Goal: Task Accomplishment & Management: Use online tool/utility

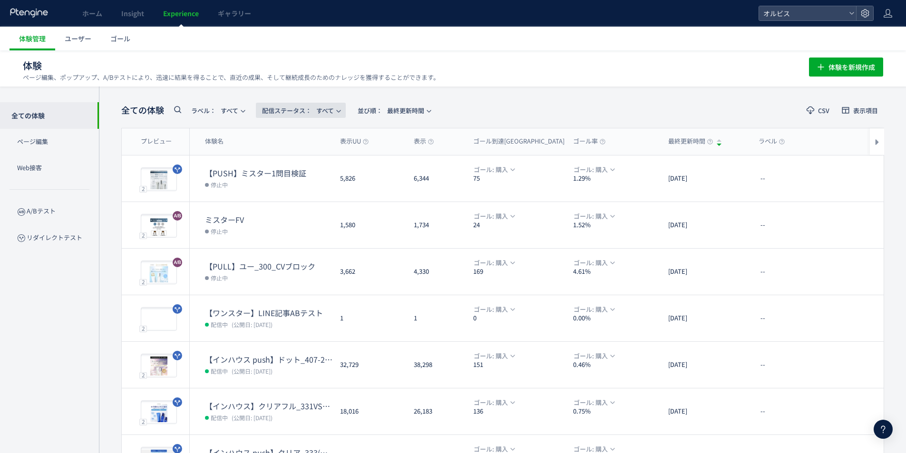
click at [292, 109] on span "配信ステータス​：" at bounding box center [286, 110] width 49 height 9
click at [309, 155] on li "配信中" at bounding box center [303, 153] width 39 height 17
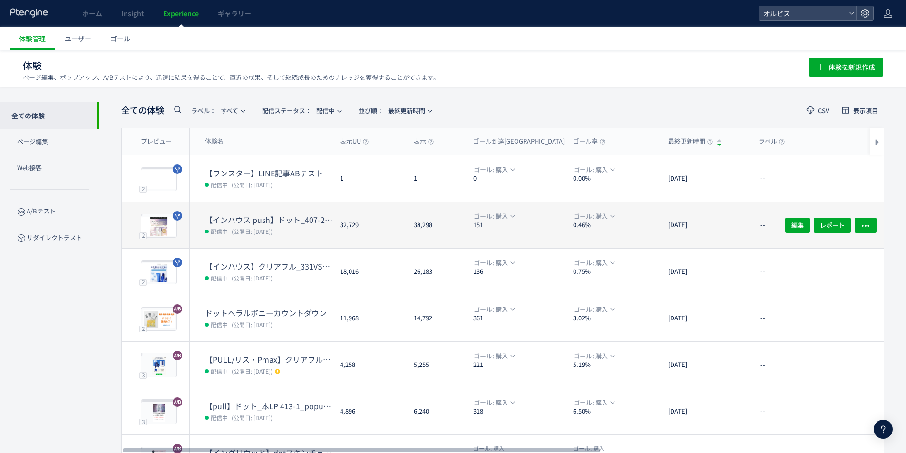
click at [291, 228] on dd "配信中 (公開日: [DATE])" at bounding box center [268, 231] width 127 height 12
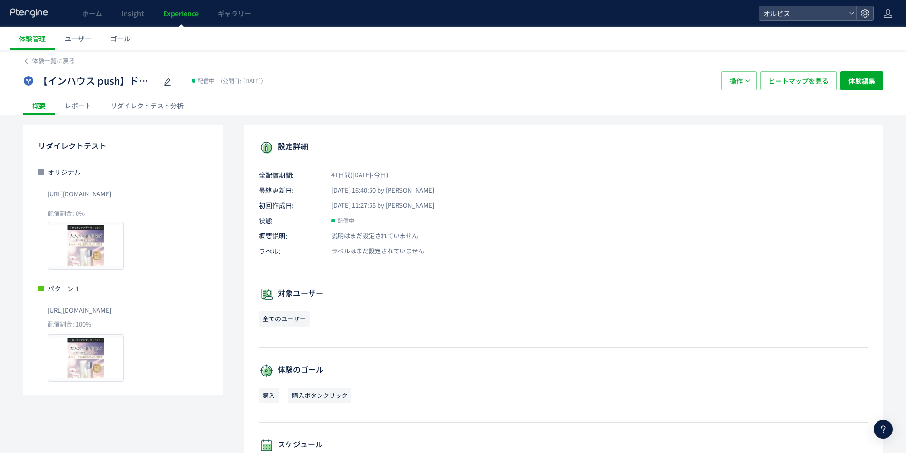
click at [134, 111] on div "リダイレクトテスト分析" at bounding box center [147, 105] width 92 height 19
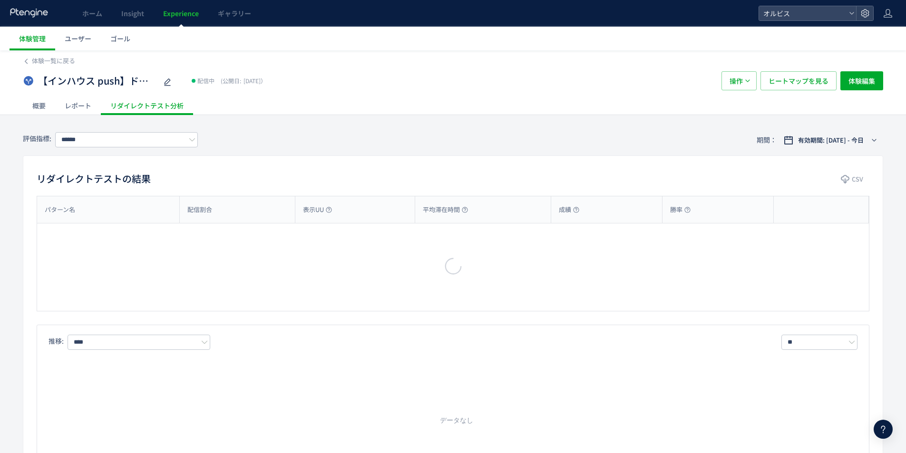
type input "**"
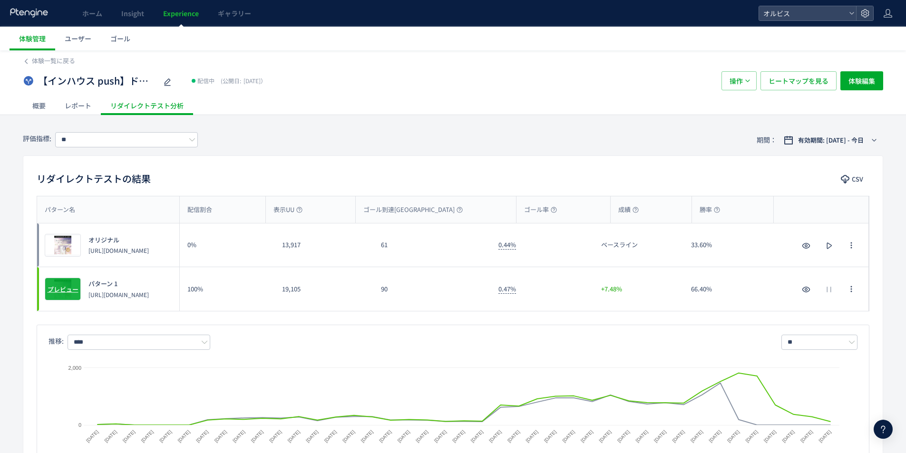
click at [72, 289] on span "プレビュー" at bounding box center [63, 289] width 31 height 9
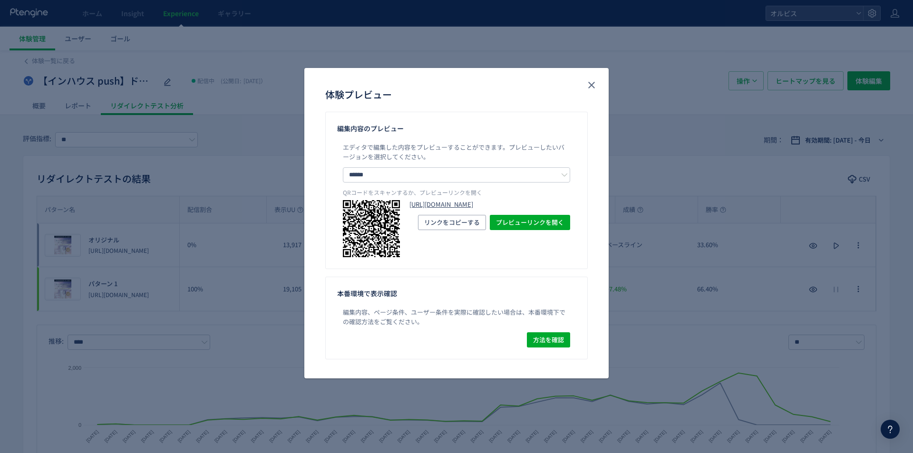
click at [445, 209] on link "[URL][DOMAIN_NAME]" at bounding box center [489, 204] width 161 height 9
click at [589, 85] on icon "close" at bounding box center [591, 84] width 11 height 11
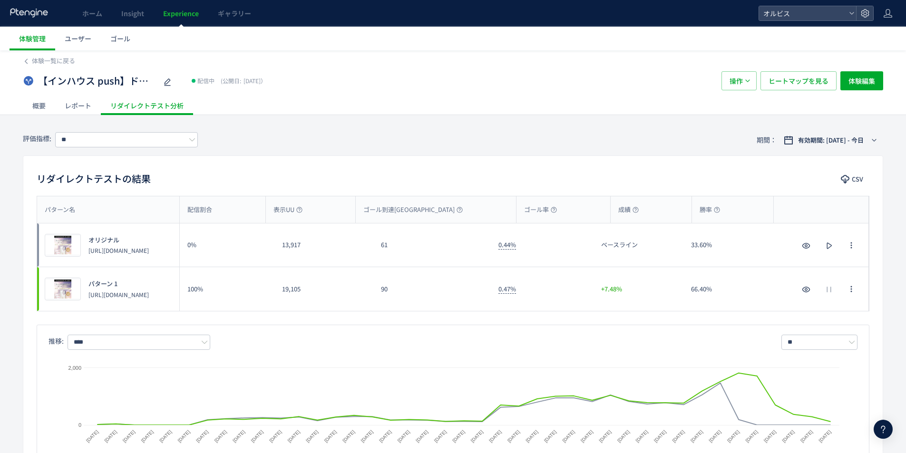
click at [170, 14] on span "Experience" at bounding box center [181, 14] width 36 height 10
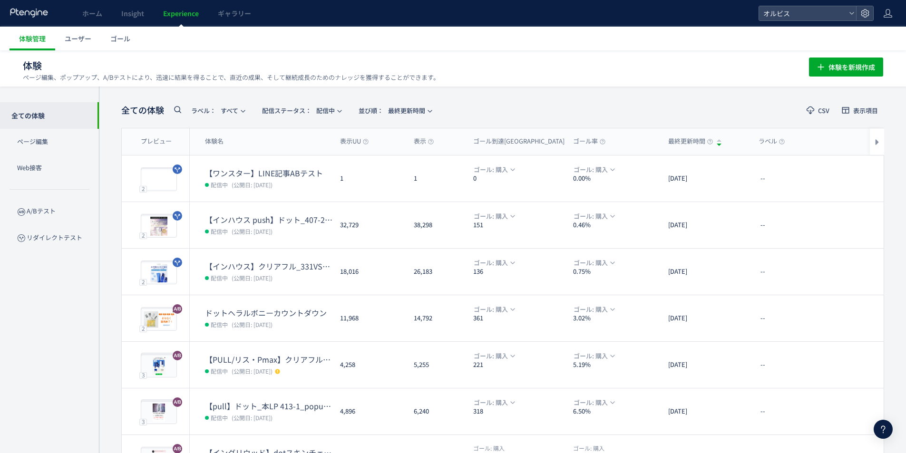
click at [178, 108] on icon at bounding box center [177, 109] width 11 height 11
click at [411, 108] on span "配信ステータス​：" at bounding box center [392, 110] width 49 height 9
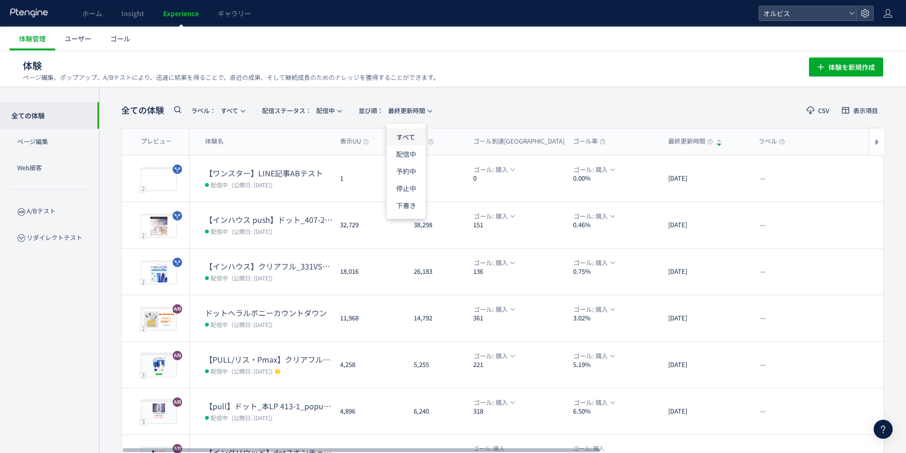
click at [399, 138] on li "すべて" at bounding box center [406, 136] width 39 height 17
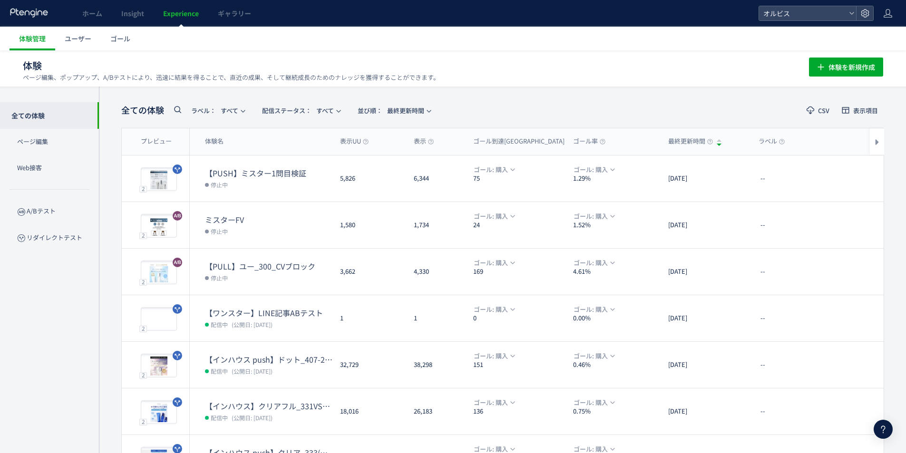
click at [175, 116] on span at bounding box center [177, 112] width 11 height 17
click at [184, 108] on input "text" at bounding box center [186, 112] width 29 height 15
click at [181, 113] on icon at bounding box center [177, 109] width 11 height 11
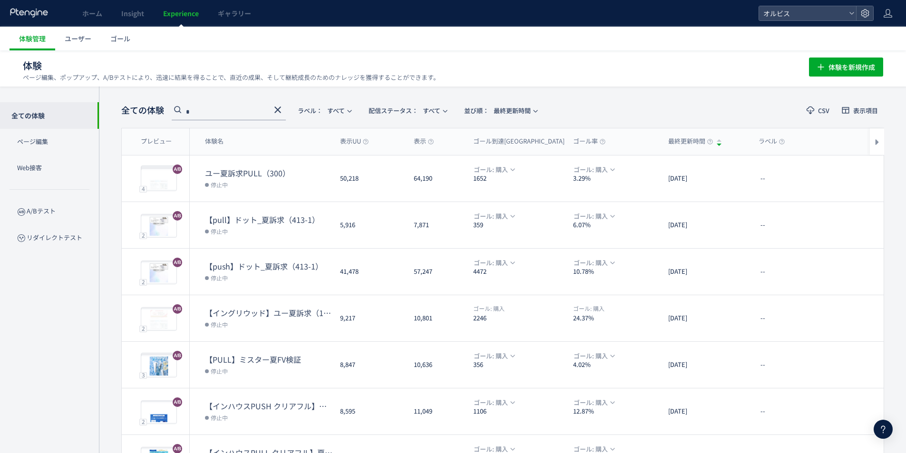
type input "*"
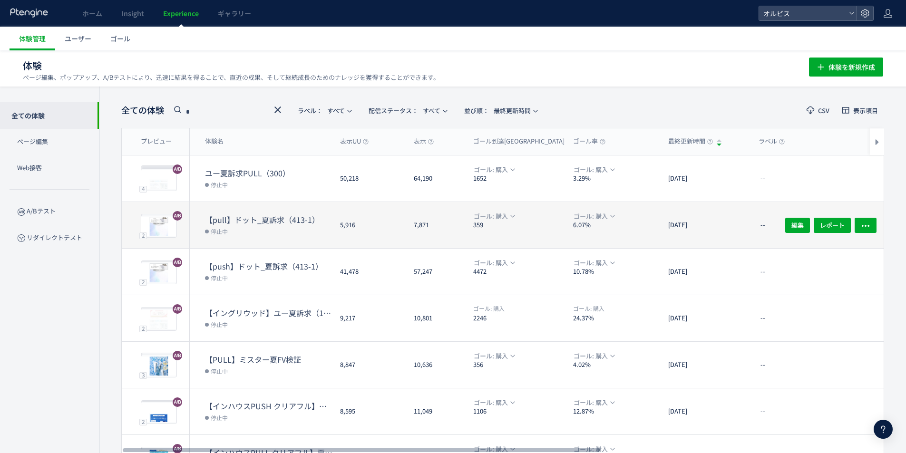
click at [252, 221] on dt "【pull】ドット_夏訴求（413-1）" at bounding box center [268, 219] width 127 height 11
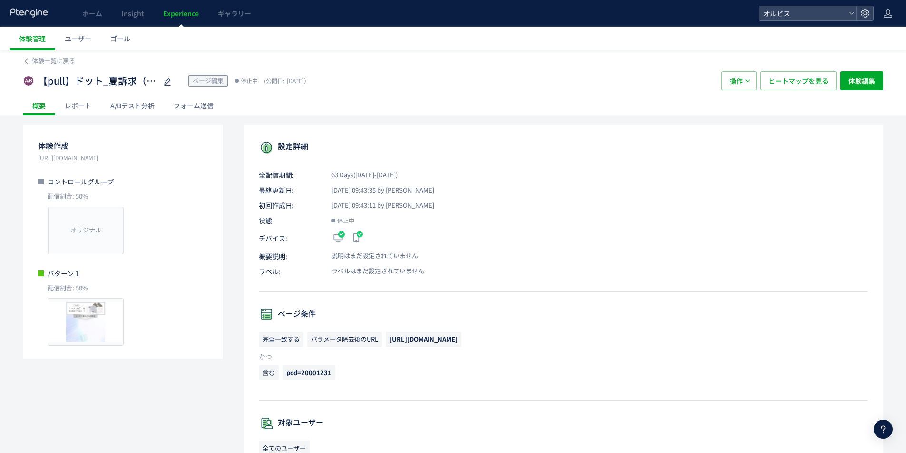
click at [140, 112] on div "A/Bテスト分析" at bounding box center [132, 105] width 63 height 19
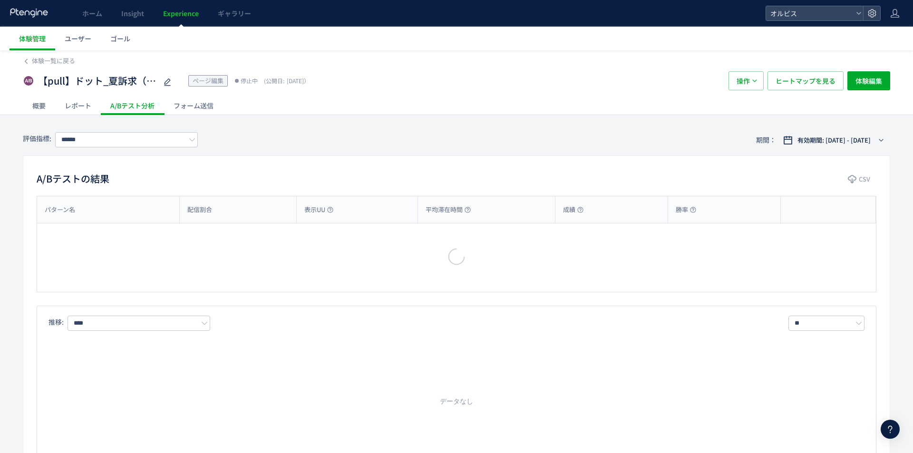
type input "**"
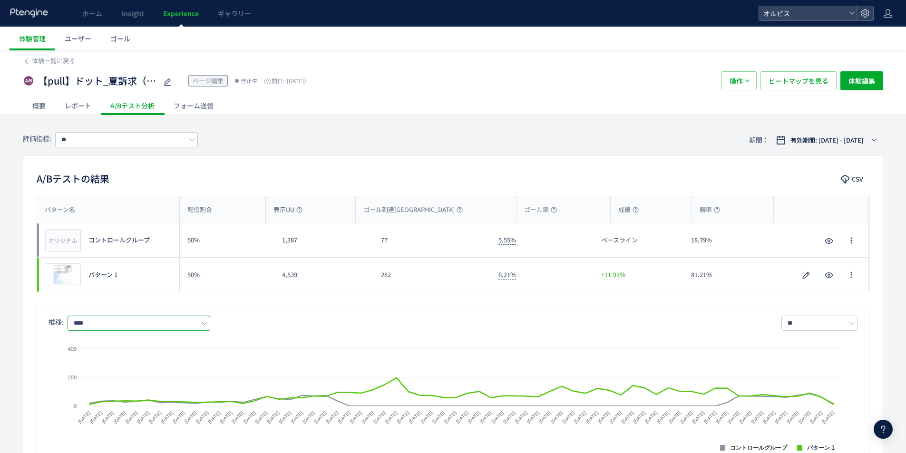
click at [166, 326] on input "****" at bounding box center [139, 323] width 143 height 15
click at [95, 370] on span "購入" at bounding box center [141, 364] width 124 height 16
type input "**"
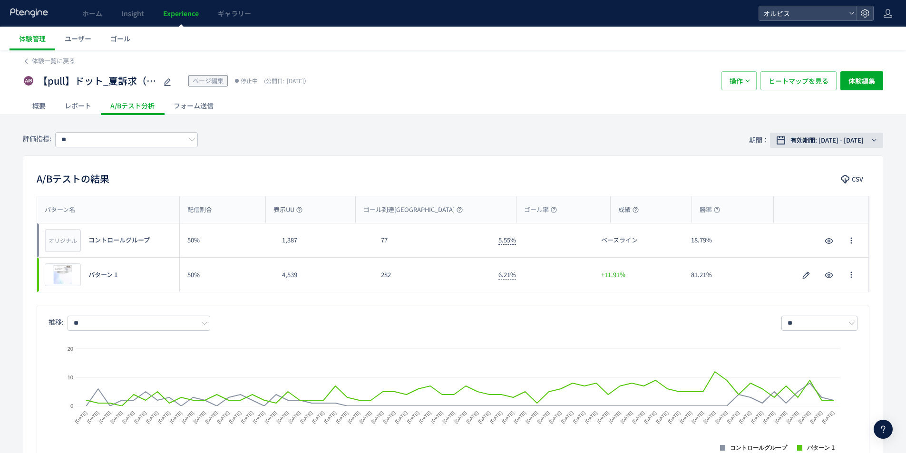
click at [807, 139] on span "有効期間: [DATE] - [DATE]" at bounding box center [826, 141] width 73 height 10
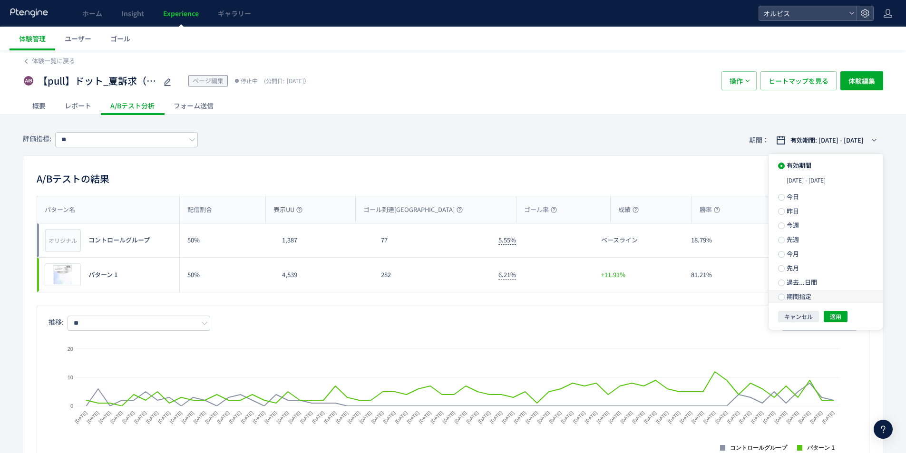
click at [808, 302] on label "期間指定" at bounding box center [825, 296] width 114 height 13
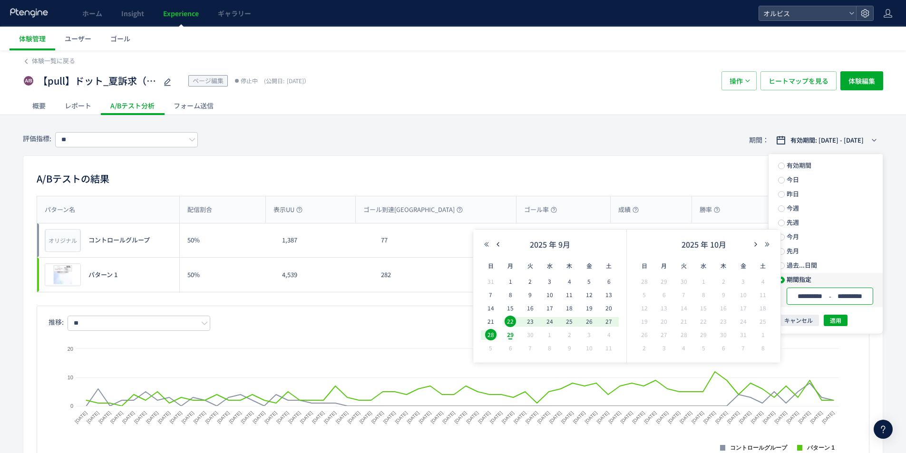
click at [804, 295] on input "**********" at bounding box center [810, 296] width 36 height 7
click at [499, 245] on icon "button" at bounding box center [498, 245] width 6 height 6
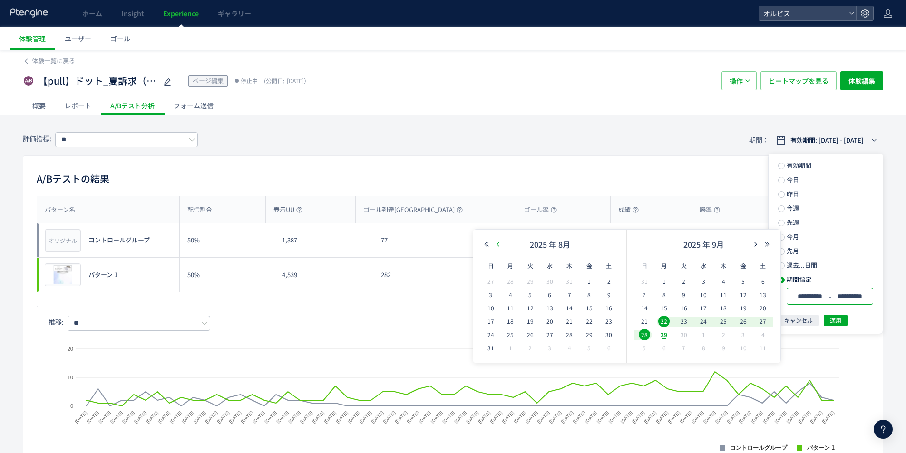
click at [499, 245] on icon "button" at bounding box center [498, 245] width 6 height 6
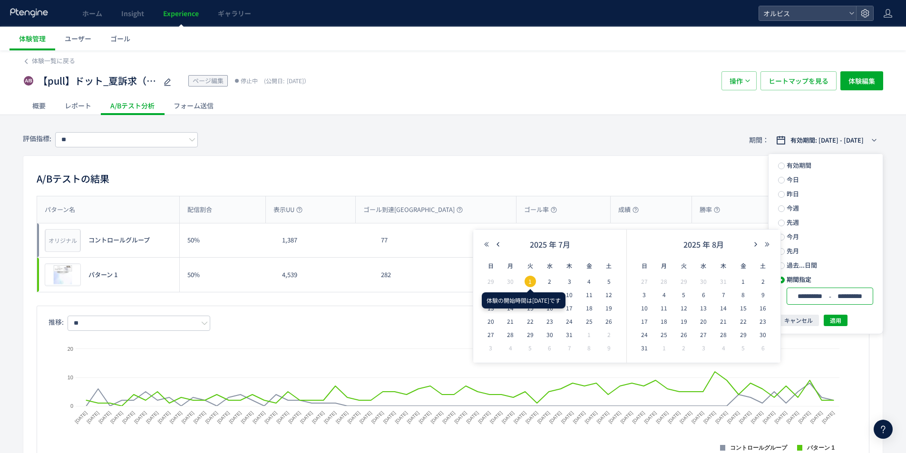
click at [529, 282] on span "1" at bounding box center [529, 281] width 11 height 11
click at [534, 323] on span "22" at bounding box center [529, 321] width 11 height 11
type input "**********"
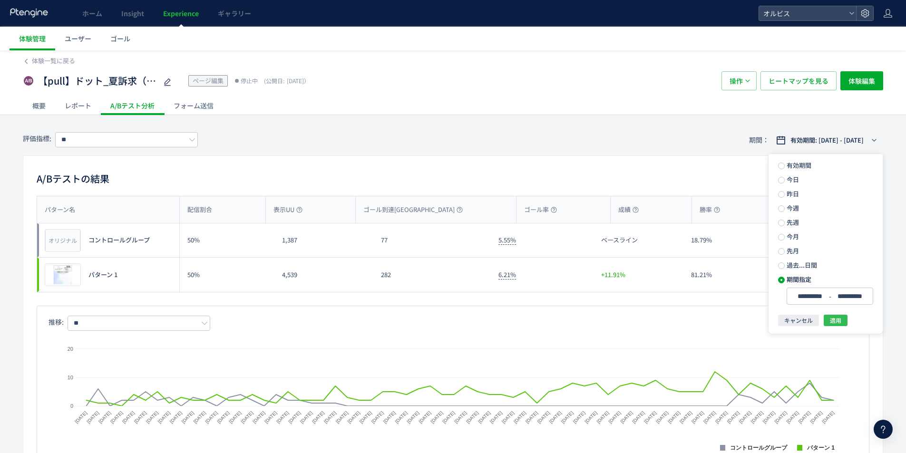
click at [838, 317] on span "適用" at bounding box center [835, 320] width 11 height 11
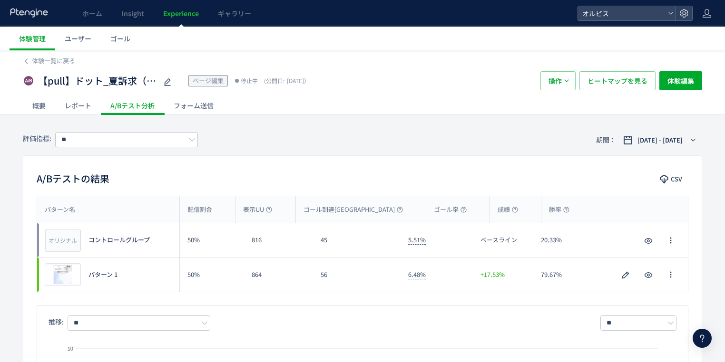
click at [178, 19] on link "Experience" at bounding box center [181, 13] width 55 height 27
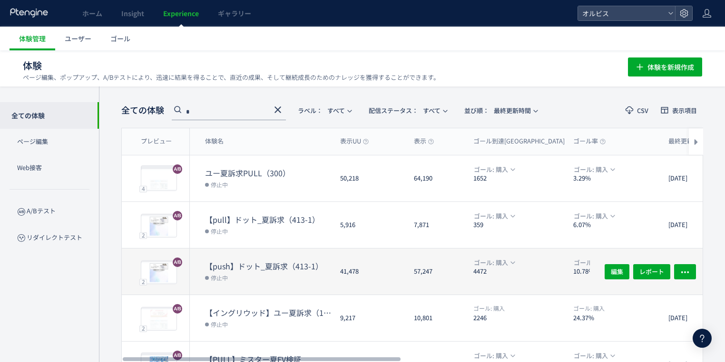
click at [266, 270] on dt "【push】ドット_夏訴求（413-1）" at bounding box center [268, 266] width 127 height 11
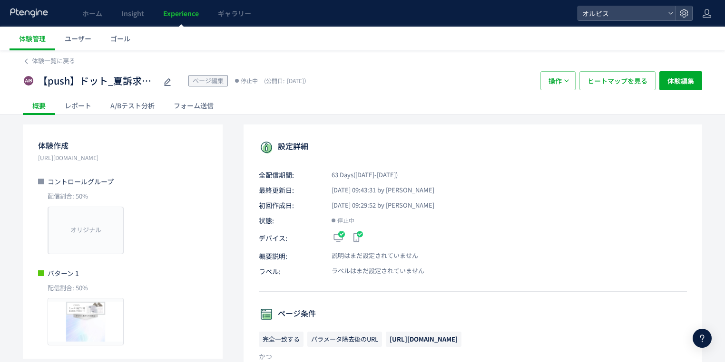
click at [146, 108] on div "A/Bテスト分析" at bounding box center [132, 105] width 63 height 19
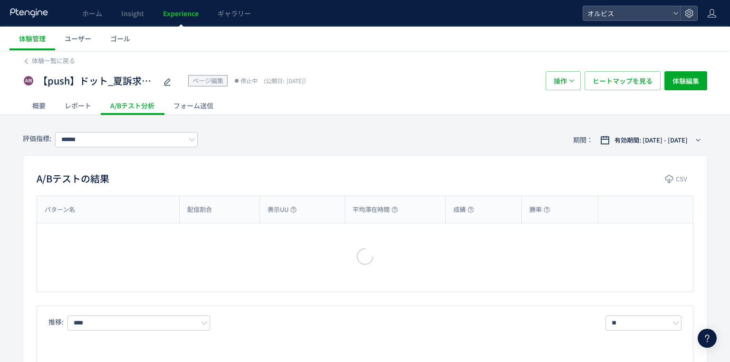
type input "**"
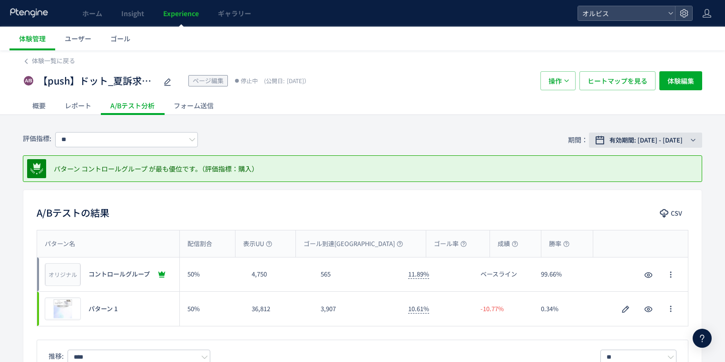
click at [630, 144] on span "有効期間: [DATE] - [DATE]" at bounding box center [645, 141] width 73 height 10
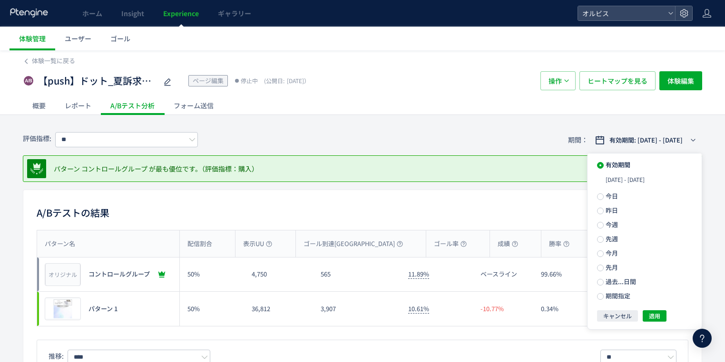
drag, startPoint x: 618, startPoint y: 297, endPoint x: 652, endPoint y: 311, distance: 36.6
click at [618, 298] on span "期間指定" at bounding box center [616, 295] width 27 height 9
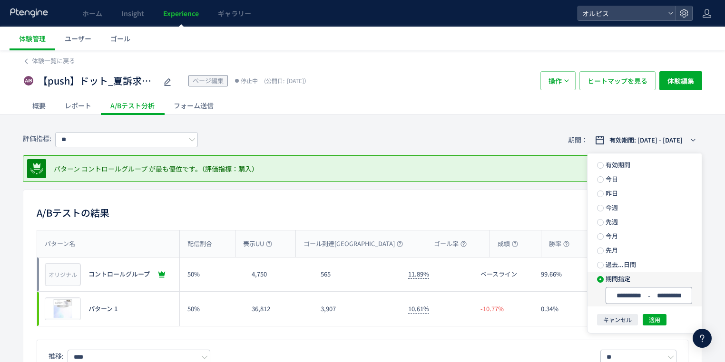
click at [636, 300] on input "**********" at bounding box center [628, 295] width 36 height 7
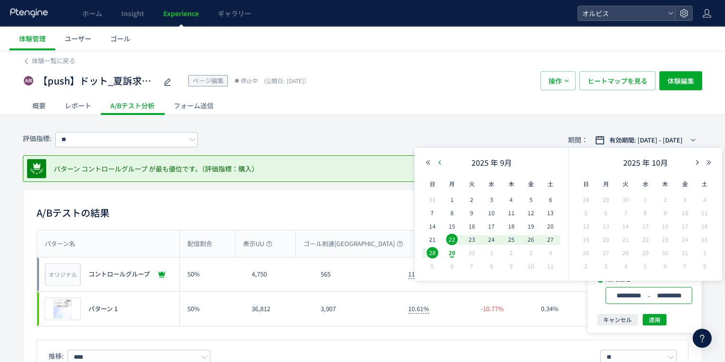
click at [440, 165] on icon "button" at bounding box center [439, 163] width 6 height 6
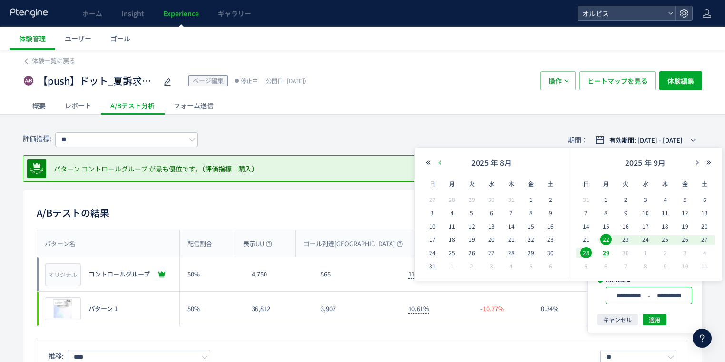
click at [440, 165] on icon "button" at bounding box center [439, 163] width 6 height 6
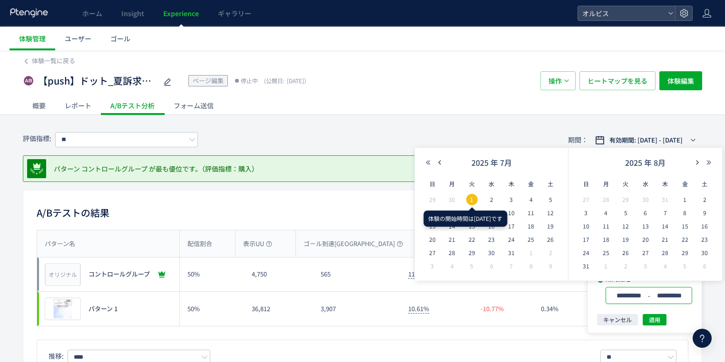
click at [470, 200] on span "1" at bounding box center [471, 199] width 11 height 11
click at [449, 215] on span "7" at bounding box center [451, 212] width 11 height 11
type input "**********"
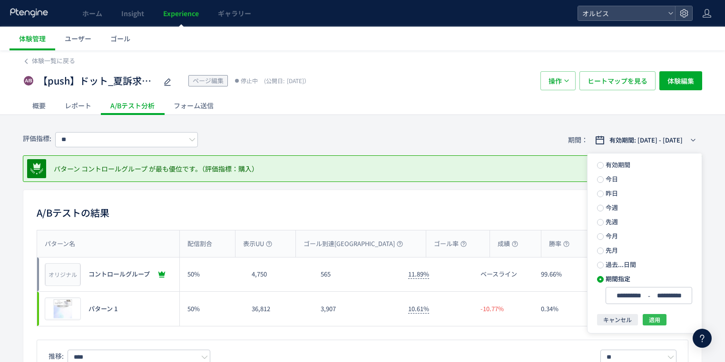
click at [656, 321] on span "適用" at bounding box center [654, 319] width 11 height 11
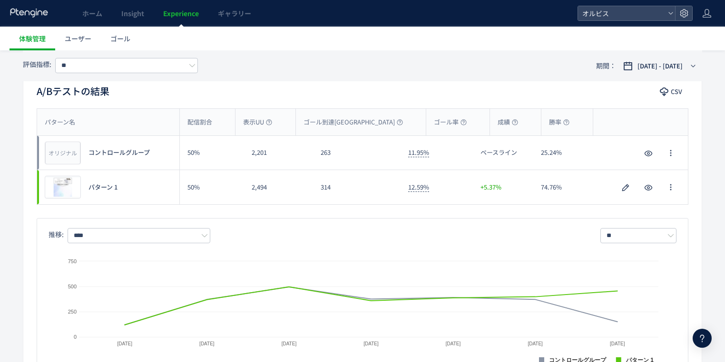
scroll to position [101, 0]
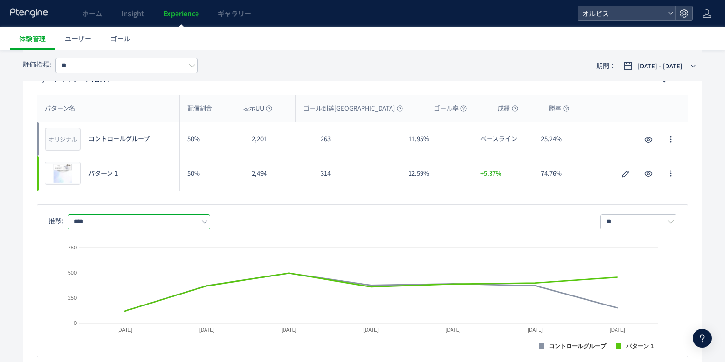
click at [140, 223] on input "****" at bounding box center [139, 221] width 143 height 15
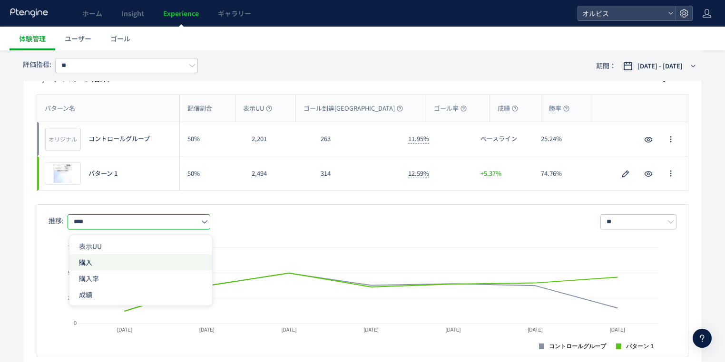
click at [101, 266] on span "購入" at bounding box center [141, 262] width 124 height 16
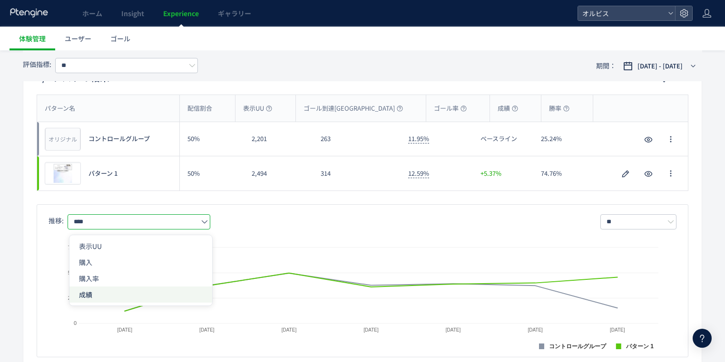
type input "**"
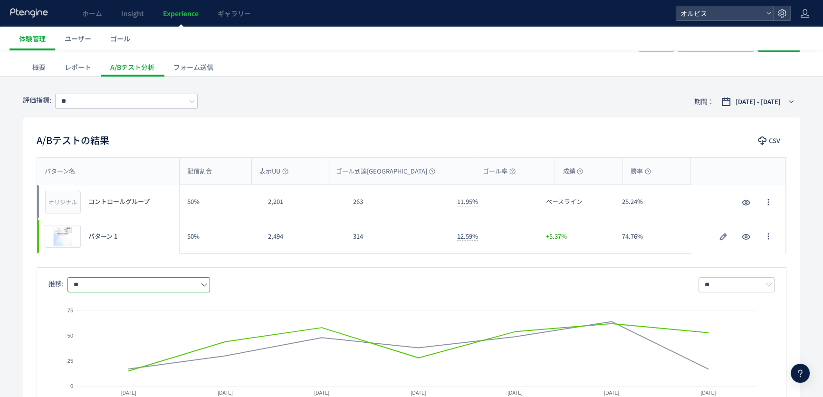
scroll to position [0, 0]
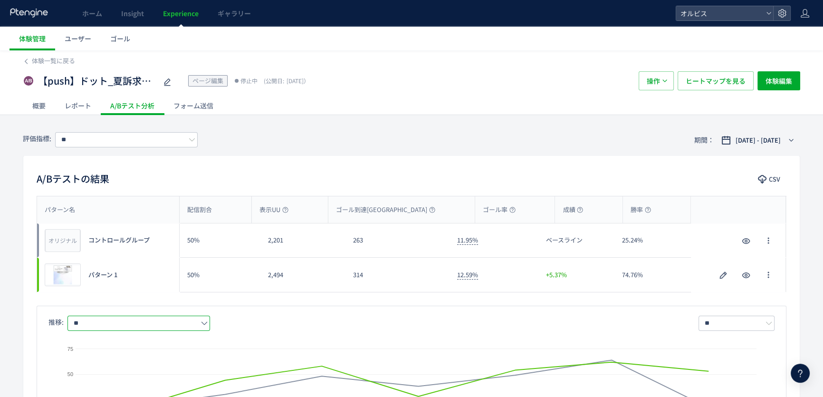
click at [167, 19] on link "Experience" at bounding box center [181, 13] width 55 height 27
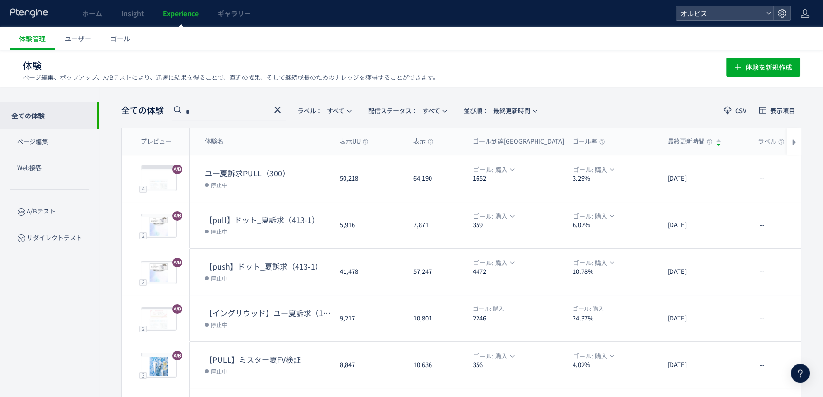
click at [242, 115] on input "*" at bounding box center [229, 112] width 114 height 15
drag, startPoint x: 282, startPoint y: 108, endPoint x: 416, endPoint y: 114, distance: 133.2
click at [281, 108] on icon at bounding box center [277, 109] width 11 height 11
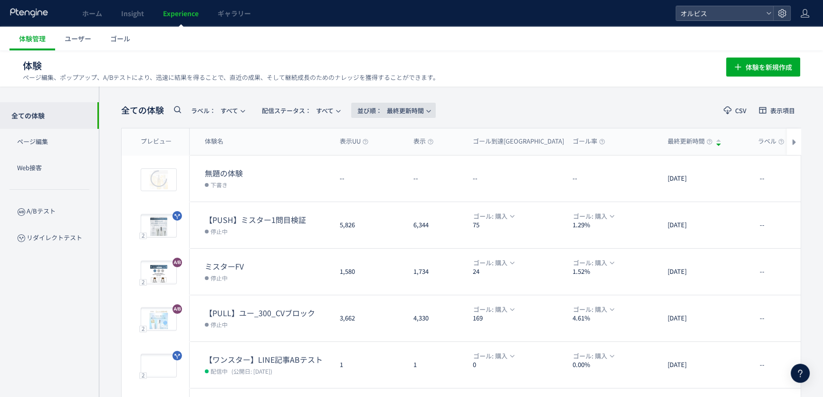
click at [414, 112] on span "並び順： 最終更新時間" at bounding box center [391, 111] width 67 height 16
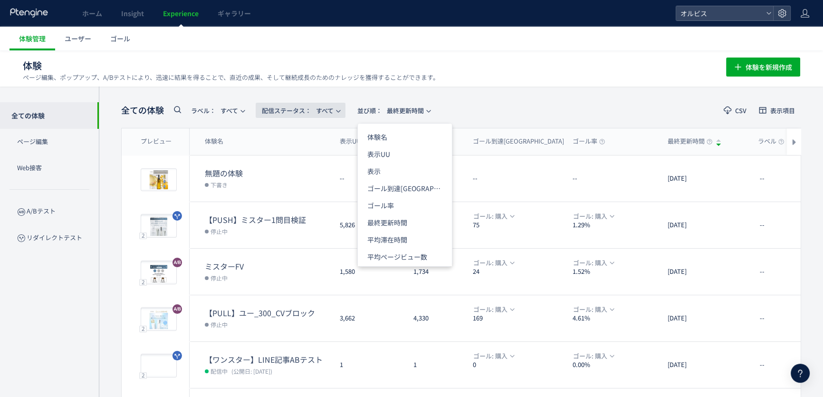
click at [293, 107] on span "配信ステータス​：" at bounding box center [286, 110] width 49 height 9
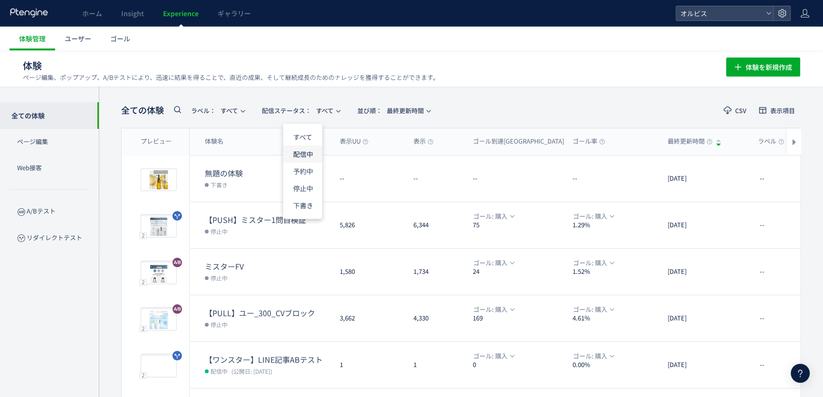
click at [296, 154] on li "配信中" at bounding box center [302, 153] width 39 height 17
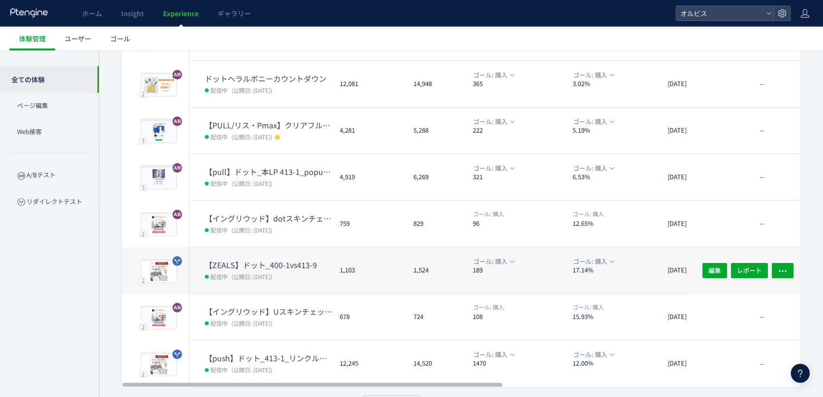
scroll to position [259, 0]
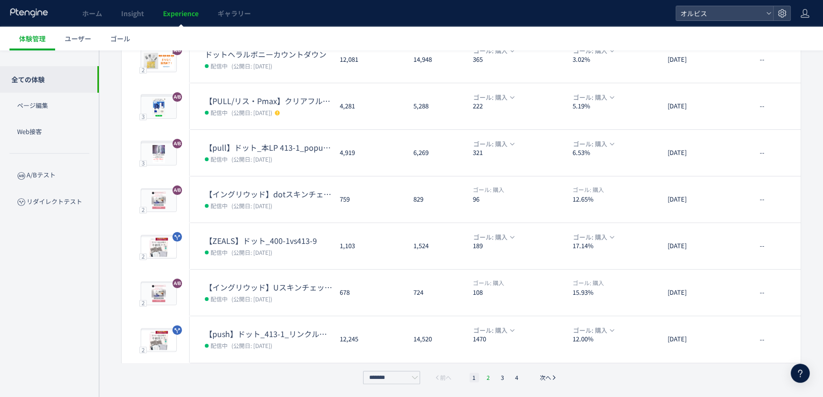
click at [485, 377] on li "2" at bounding box center [489, 378] width 10 height 10
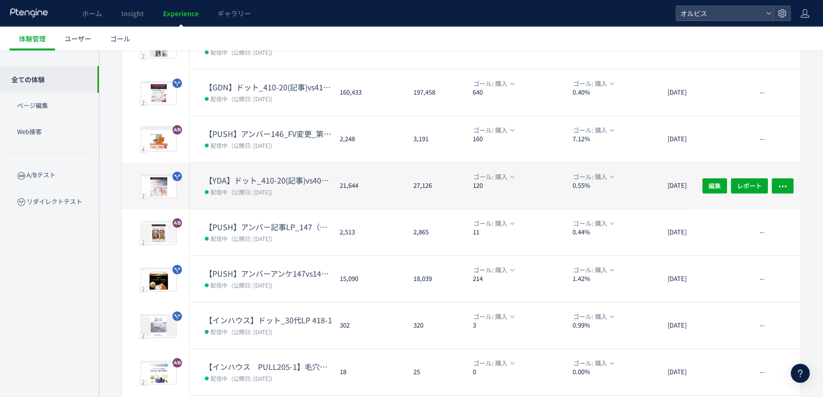
scroll to position [143, 0]
